Goal: Task Accomplishment & Management: Complete application form

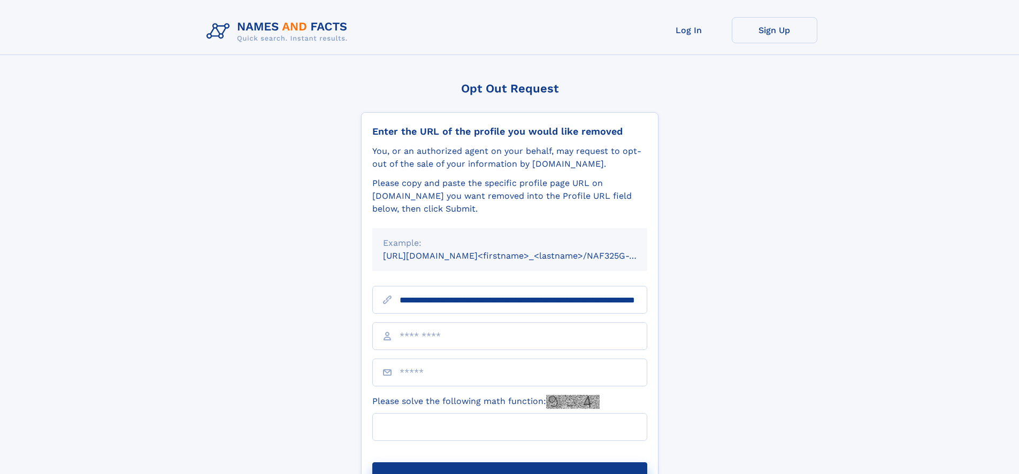
scroll to position [0, 106]
type input "**********"
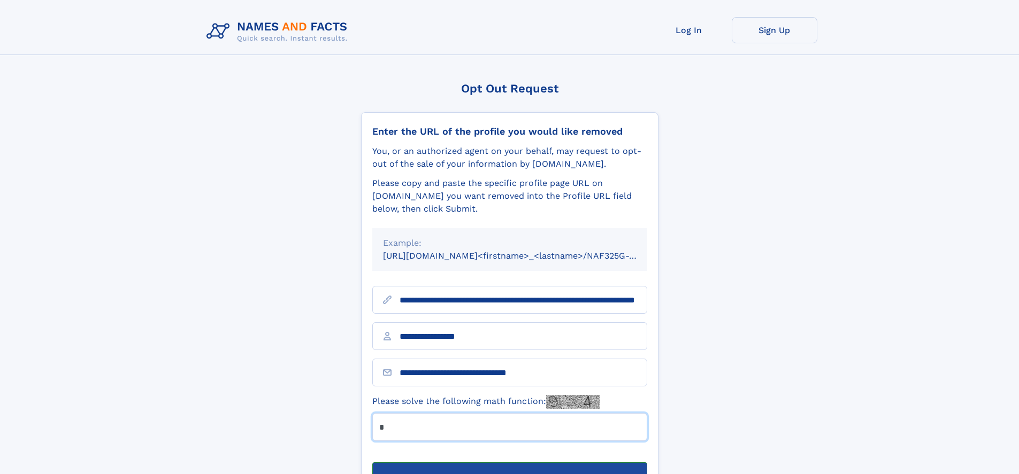
type input "*"
click at [509, 463] on button "Submit Opt Out Request" at bounding box center [509, 480] width 275 height 34
